Goal: Information Seeking & Learning: Check status

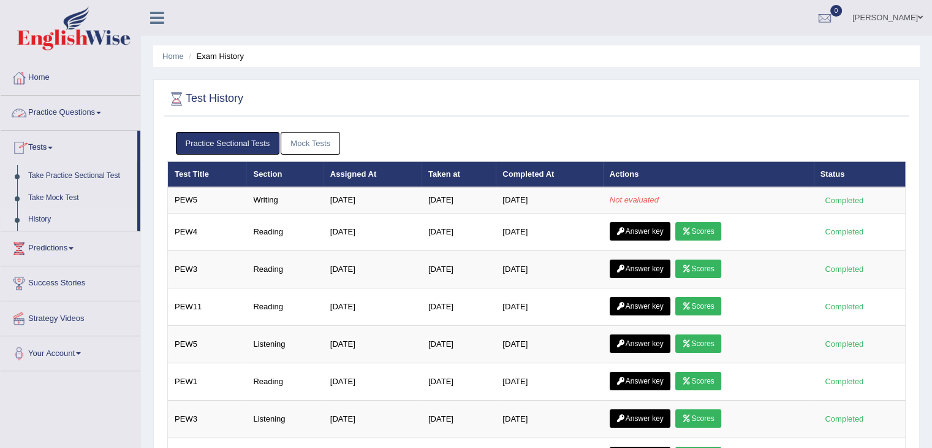
click at [54, 119] on link "Practice Questions" at bounding box center [71, 111] width 140 height 31
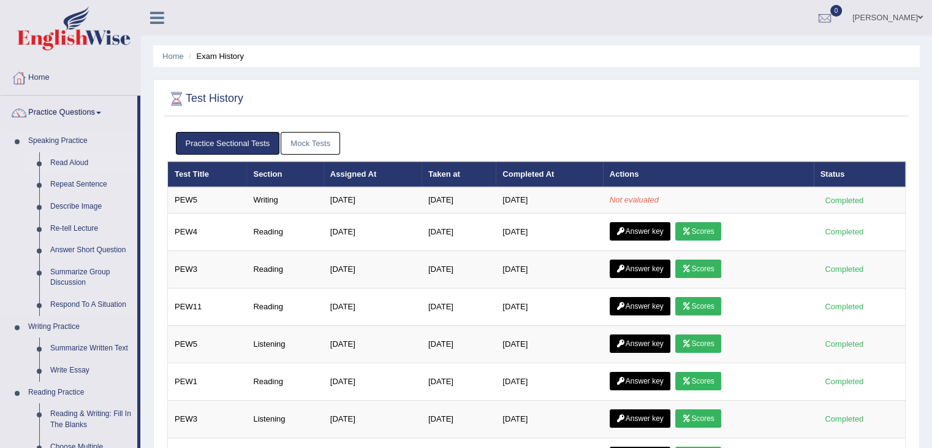
click at [61, 160] on link "Read Aloud" at bounding box center [91, 163] width 93 height 22
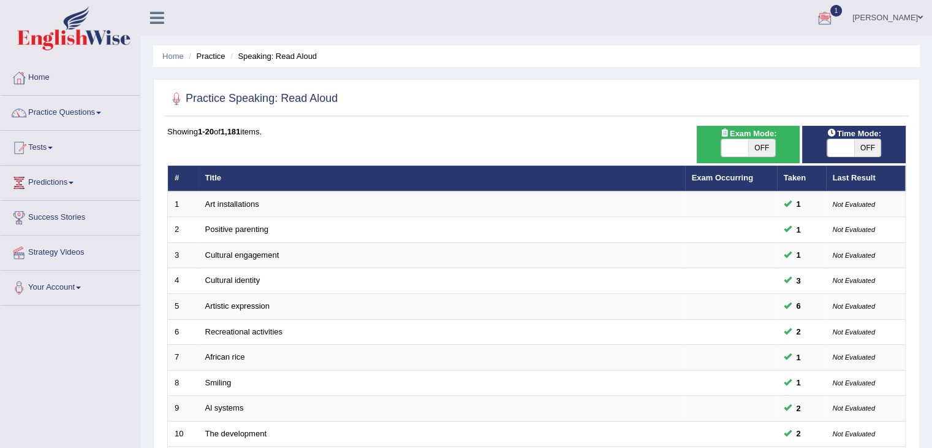
click at [830, 18] on div at bounding box center [825, 18] width 18 height 18
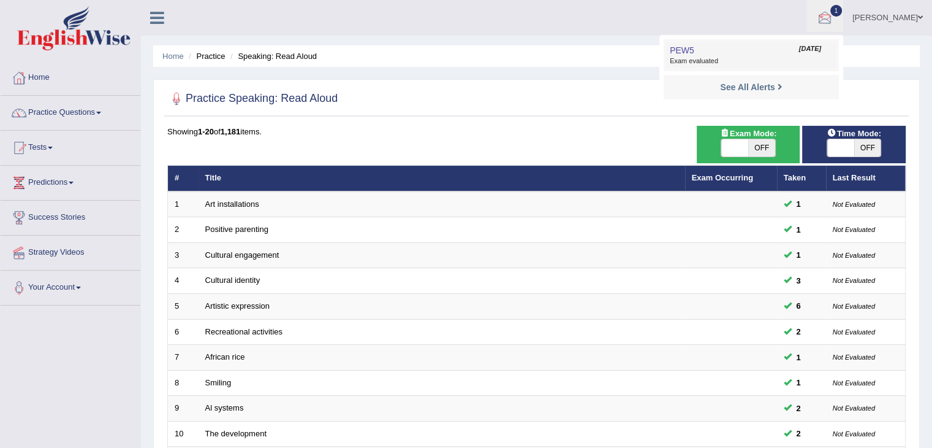
click at [758, 65] on span "Exam evaluated" at bounding box center [751, 61] width 163 height 10
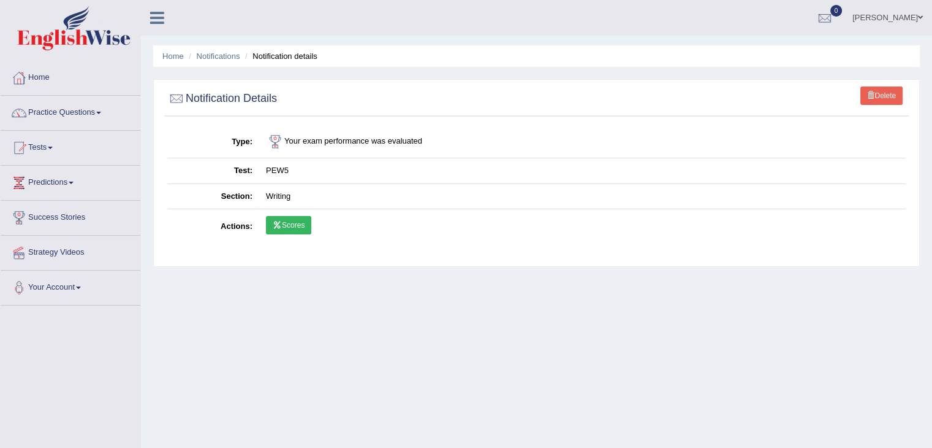
click at [307, 224] on link "Scores" at bounding box center [288, 225] width 45 height 18
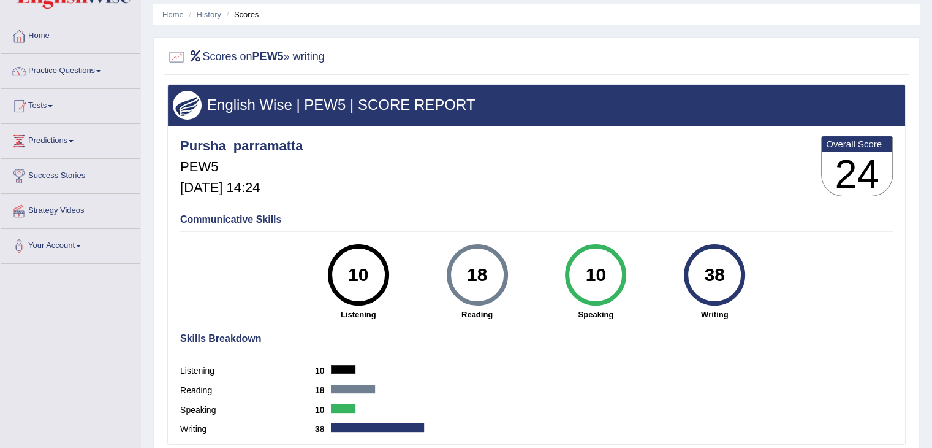
scroll to position [44, 0]
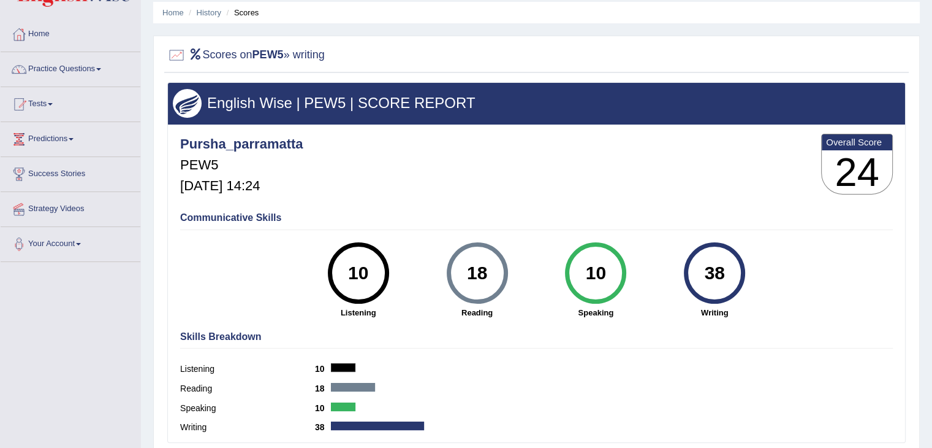
click at [471, 285] on div "18" at bounding box center [477, 272] width 45 height 51
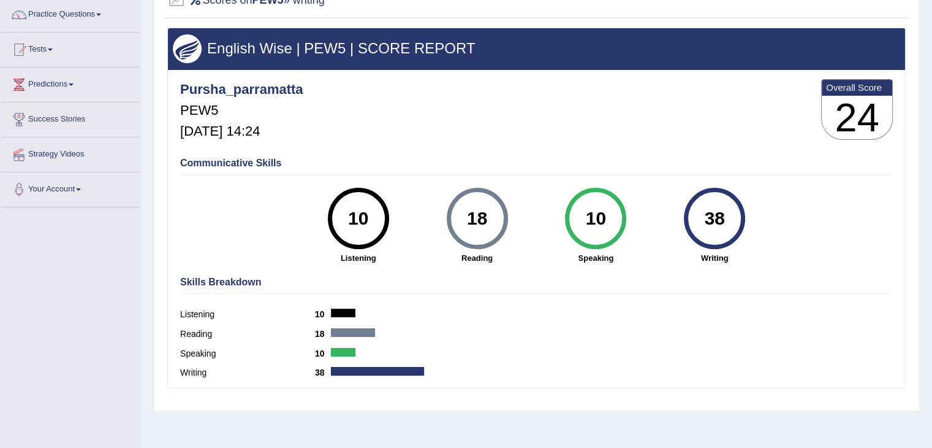
scroll to position [0, 0]
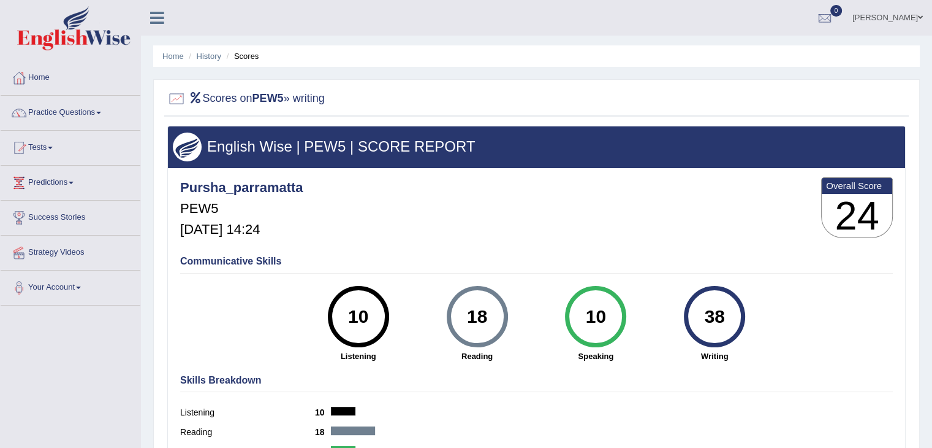
click at [40, 161] on li "Tests Take Practice Sectional Test Take Mock Test History" at bounding box center [71, 148] width 140 height 35
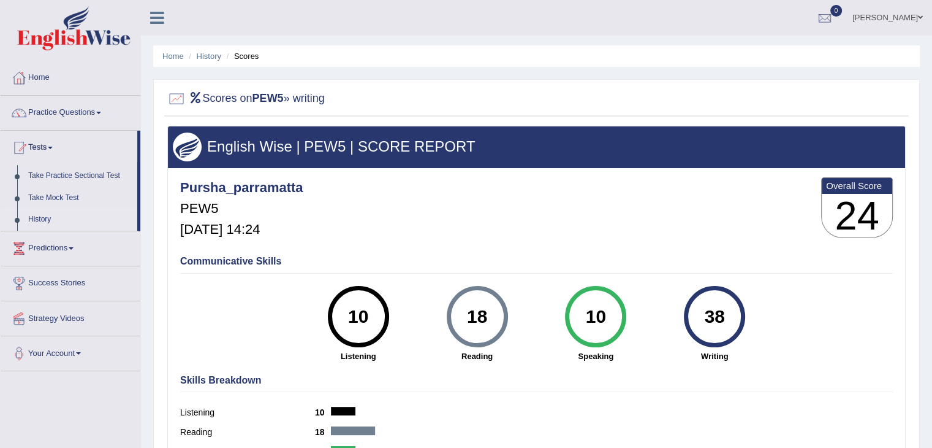
click at [40, 224] on link "History" at bounding box center [80, 219] width 115 height 22
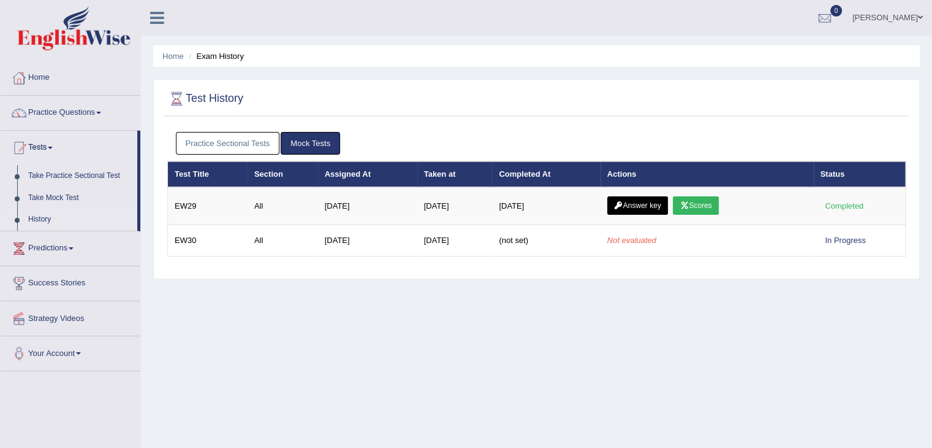
click at [230, 143] on link "Practice Sectional Tests" at bounding box center [228, 143] width 104 height 23
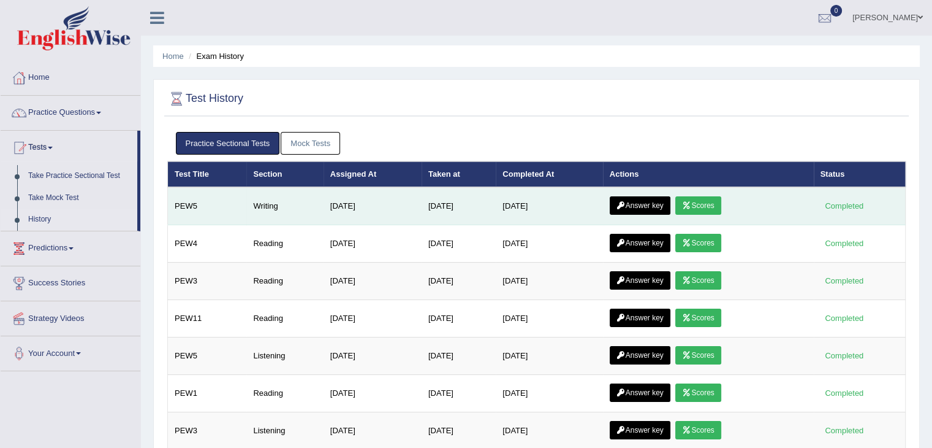
click at [628, 197] on link "Answer key" at bounding box center [640, 205] width 61 height 18
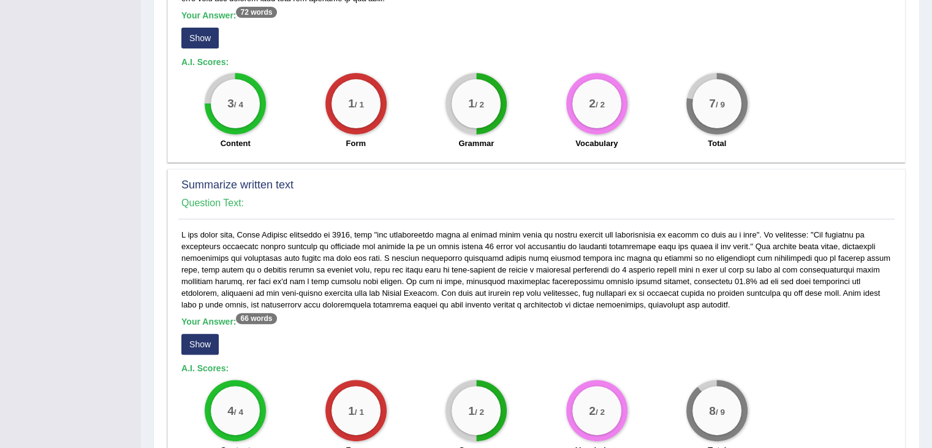
scroll to position [360, 0]
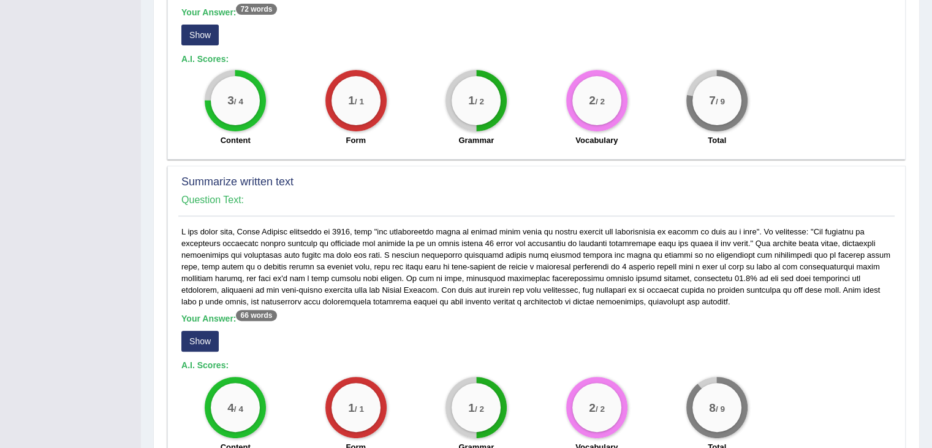
click at [201, 341] on button "Show" at bounding box center [199, 340] width 37 height 21
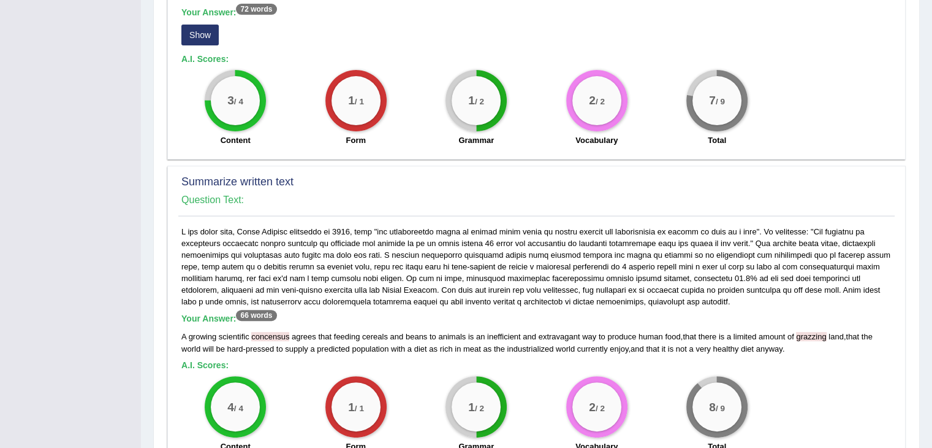
click at [200, 32] on button "Show" at bounding box center [199, 35] width 37 height 21
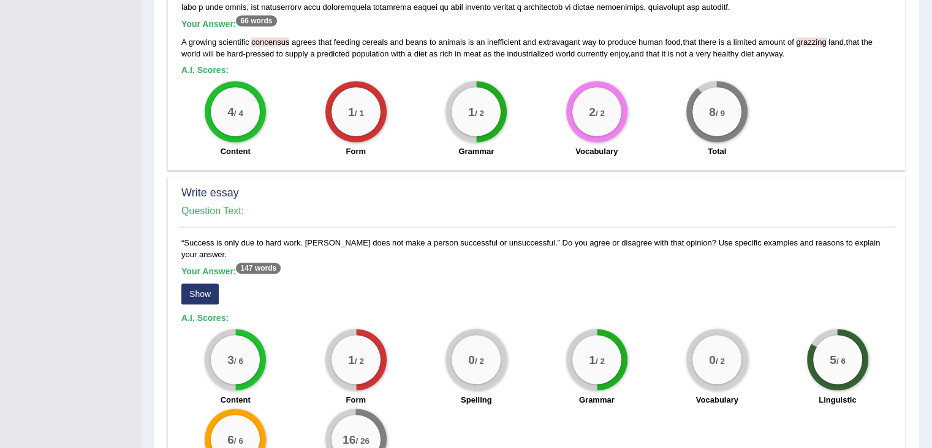
scroll to position [747, 0]
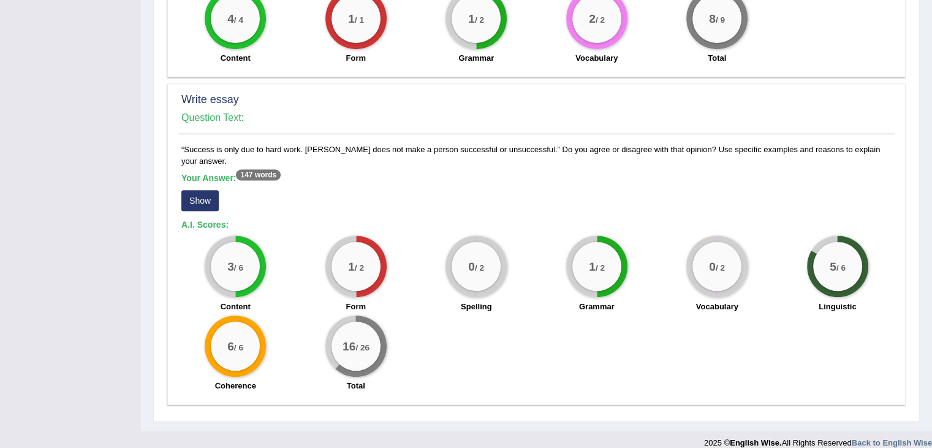
click at [189, 190] on button "Show" at bounding box center [199, 200] width 37 height 21
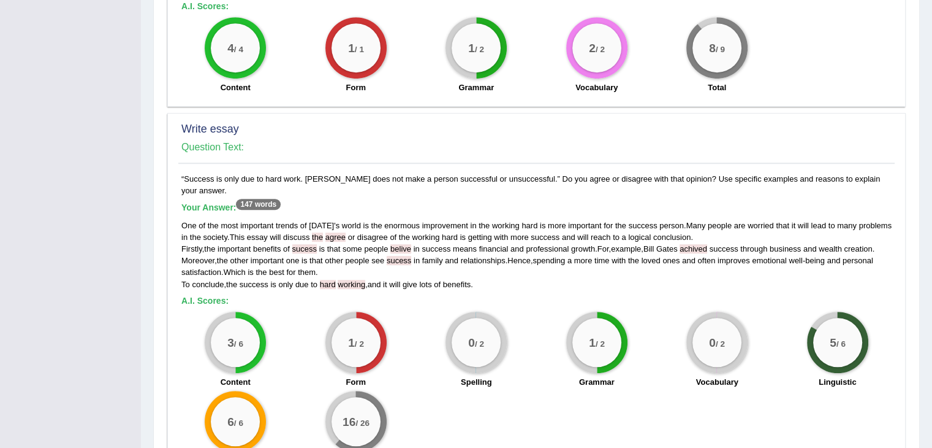
scroll to position [794, 0]
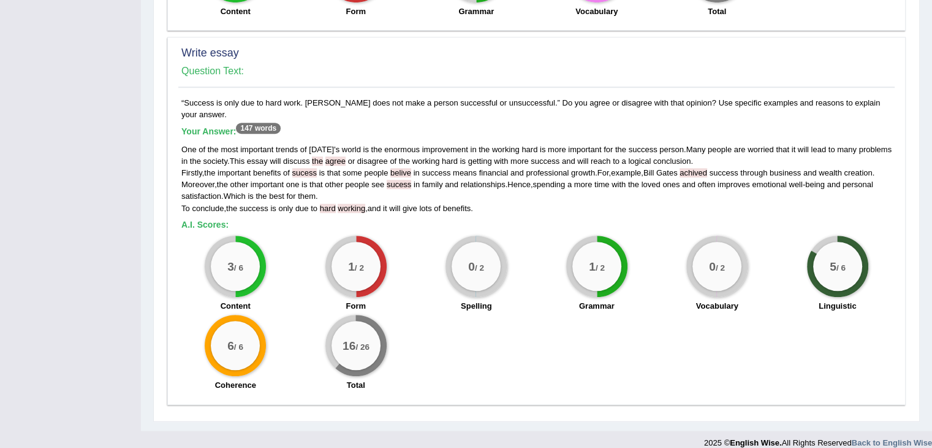
click at [227, 259] on big "3" at bounding box center [230, 265] width 7 height 13
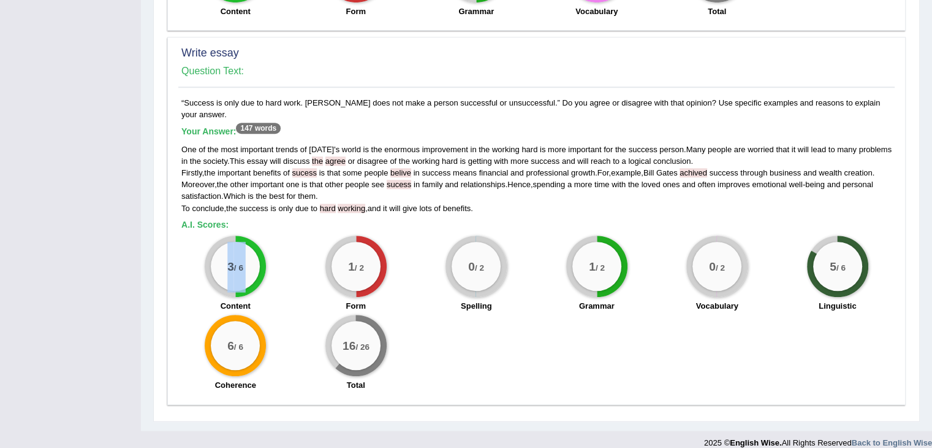
click at [227, 259] on big "3" at bounding box center [230, 265] width 7 height 13
click at [272, 300] on div "Content" at bounding box center [235, 307] width 109 height 15
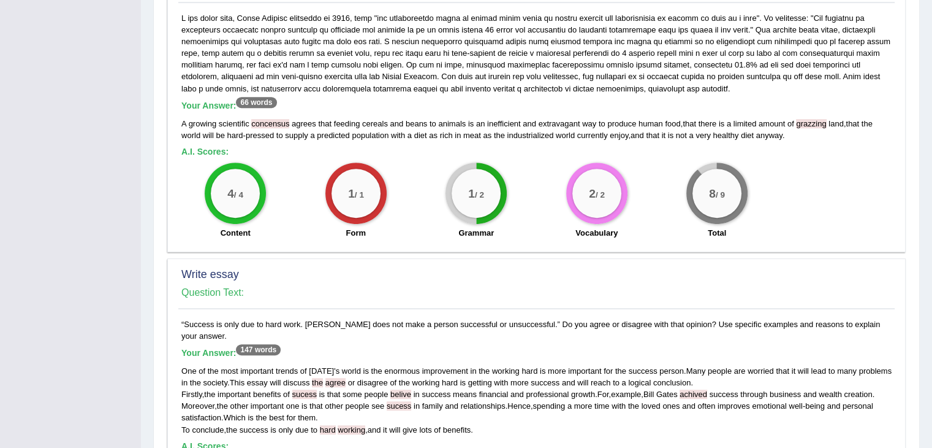
scroll to position [573, 0]
click at [510, 197] on div "1 / 2 Grammar" at bounding box center [476, 201] width 121 height 79
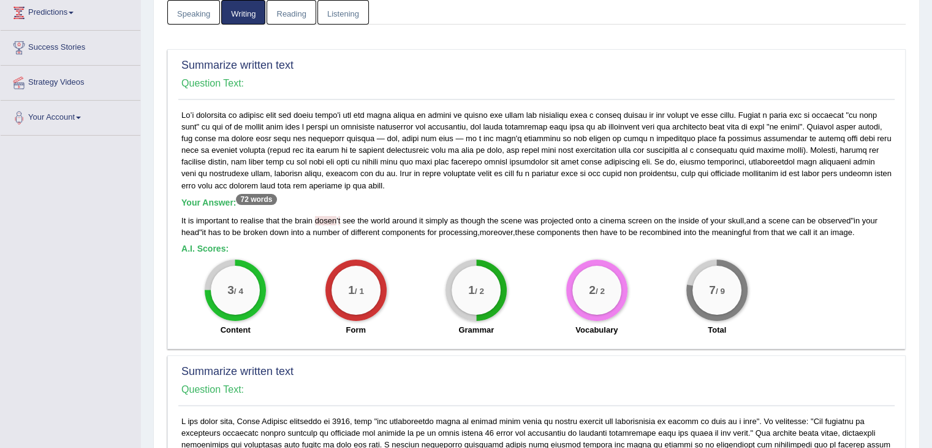
scroll to position [0, 0]
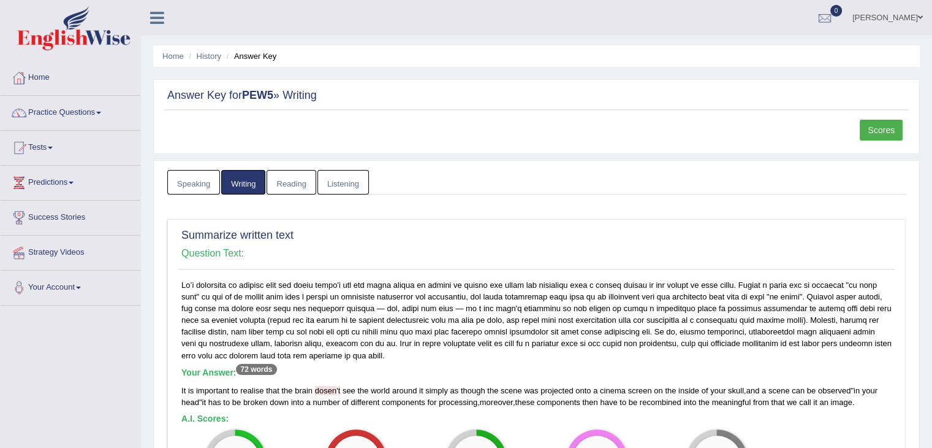
click at [292, 177] on link "Reading" at bounding box center [291, 182] width 49 height 25
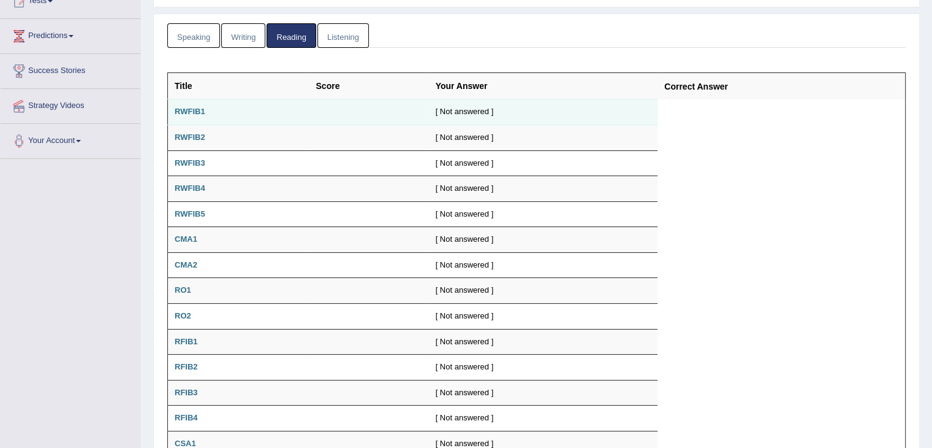
scroll to position [147, 0]
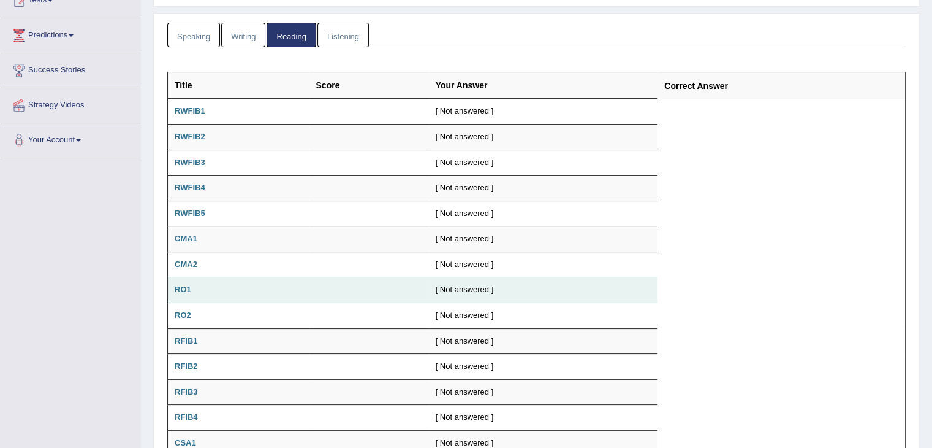
click at [180, 288] on b "RO1" at bounding box center [183, 288] width 17 height 9
click at [191, 287] on td "RO1" at bounding box center [239, 290] width 142 height 26
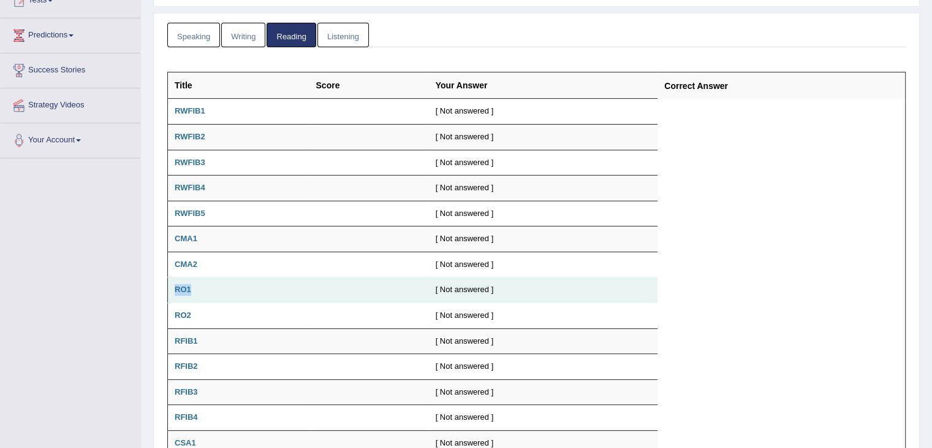
click at [185, 290] on b "RO1" at bounding box center [183, 288] width 17 height 9
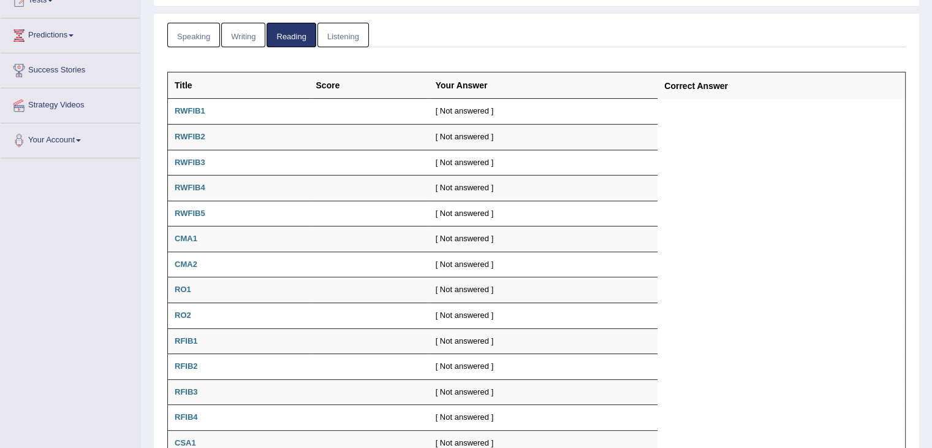
click at [897, 145] on table "Title Score Your Answer Correct Answer RWFIB1 [ Not answered ] RWFIB2 [ Not ans…" at bounding box center [536, 276] width 739 height 409
